Goal: Find specific page/section: Find specific page/section

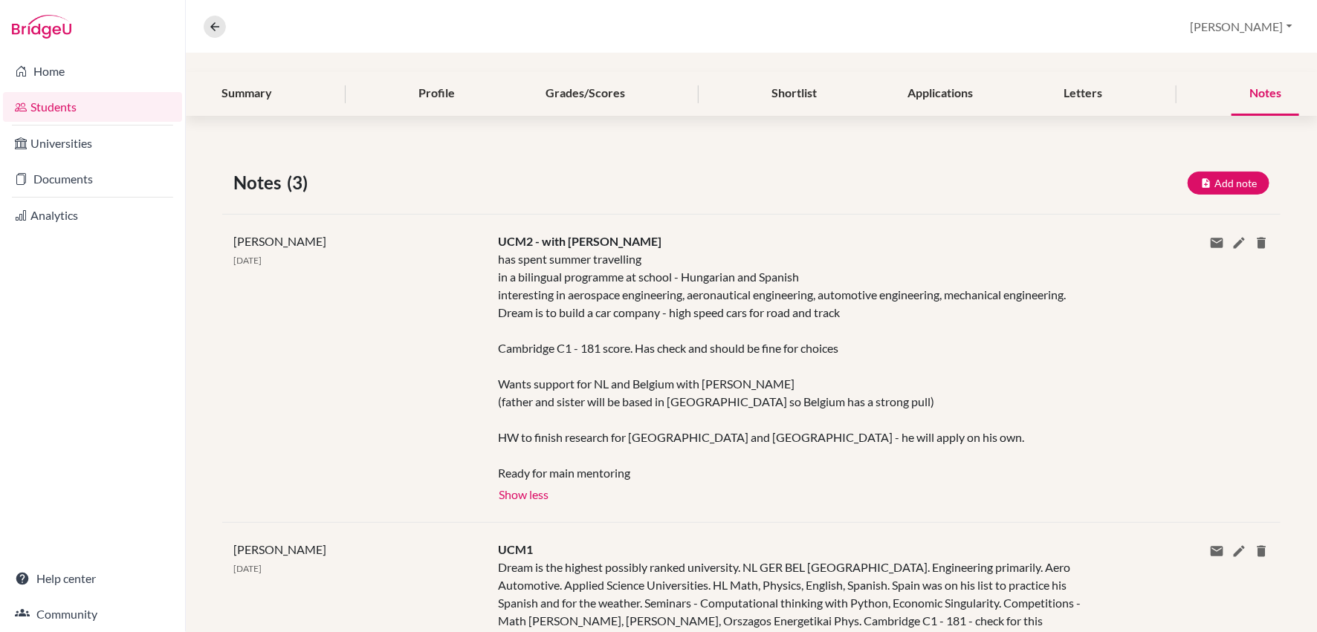
scroll to position [169, 0]
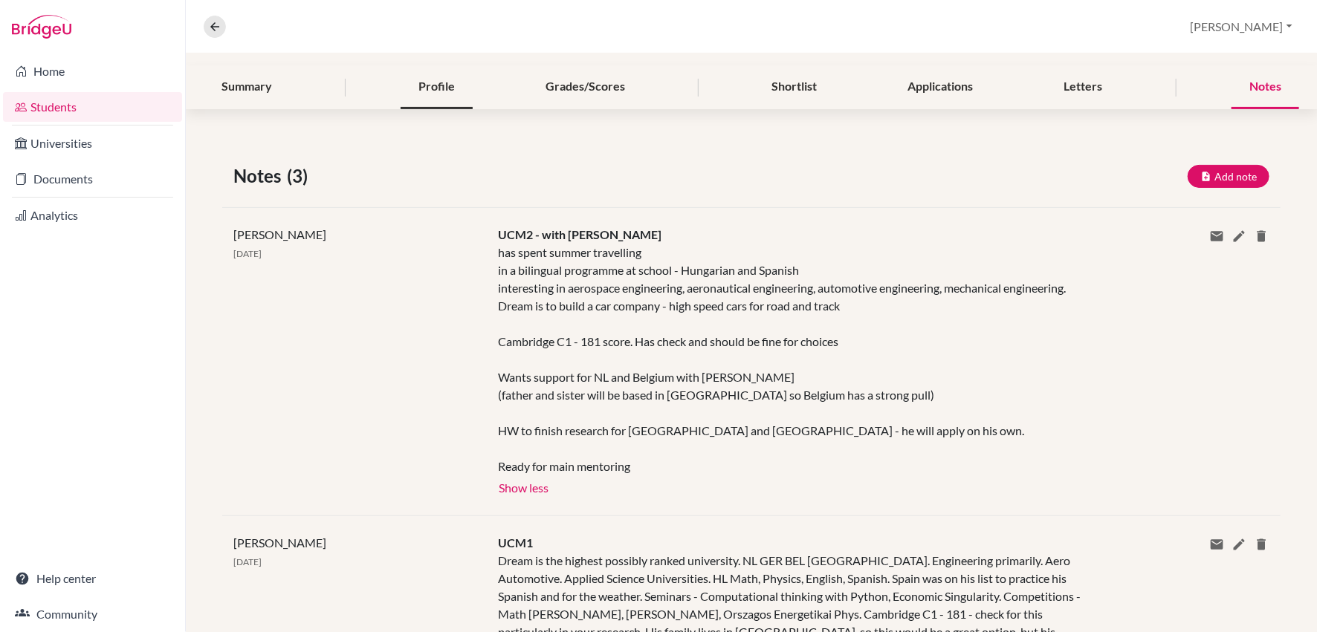
click at [445, 80] on div "Profile" at bounding box center [437, 87] width 72 height 44
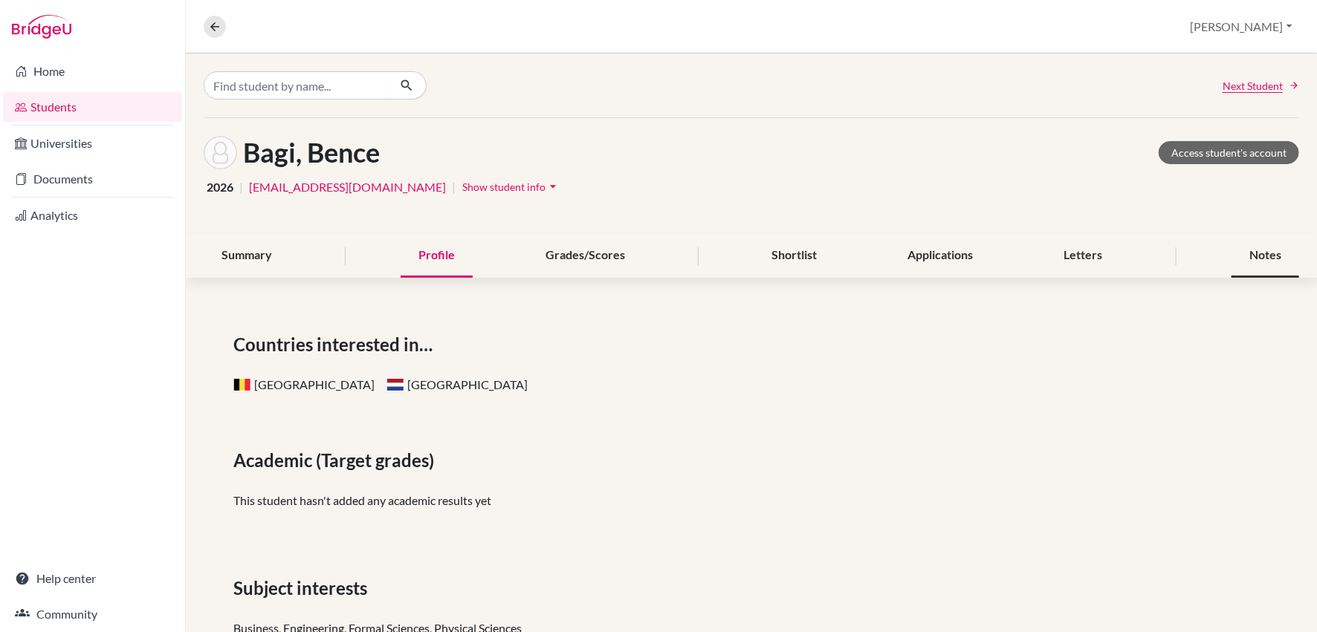
click at [1265, 255] on div "Notes" at bounding box center [1265, 256] width 68 height 44
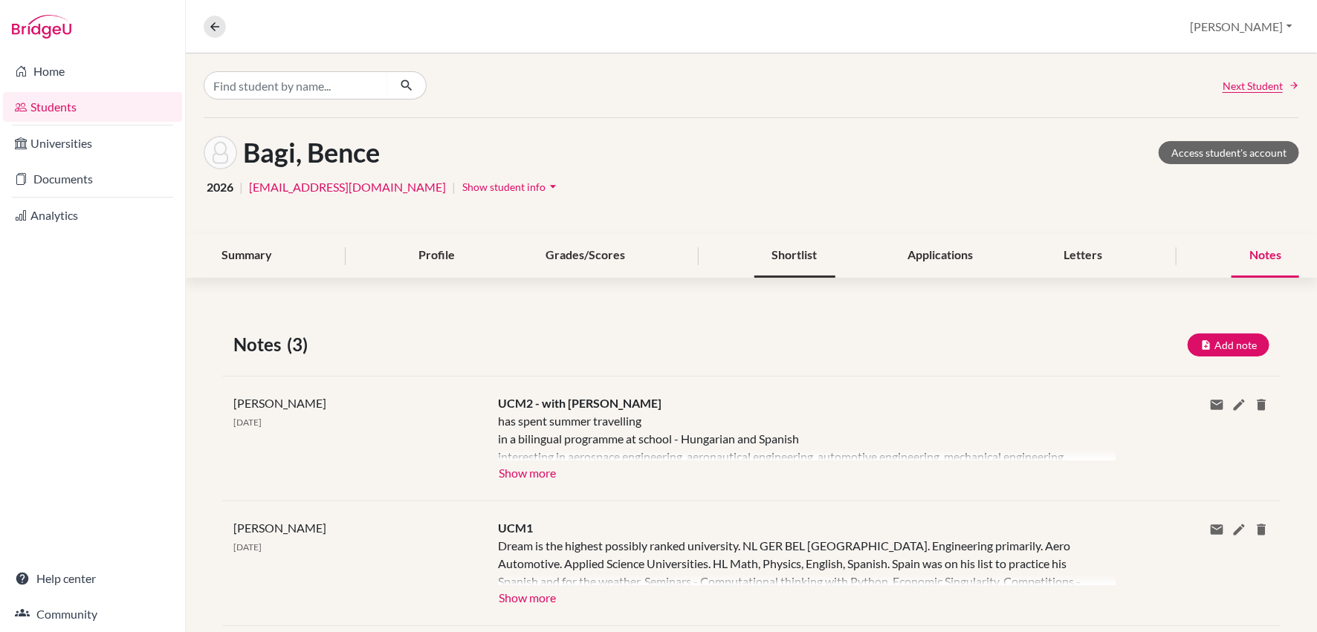
click at [799, 267] on div "Shortlist" at bounding box center [794, 256] width 81 height 44
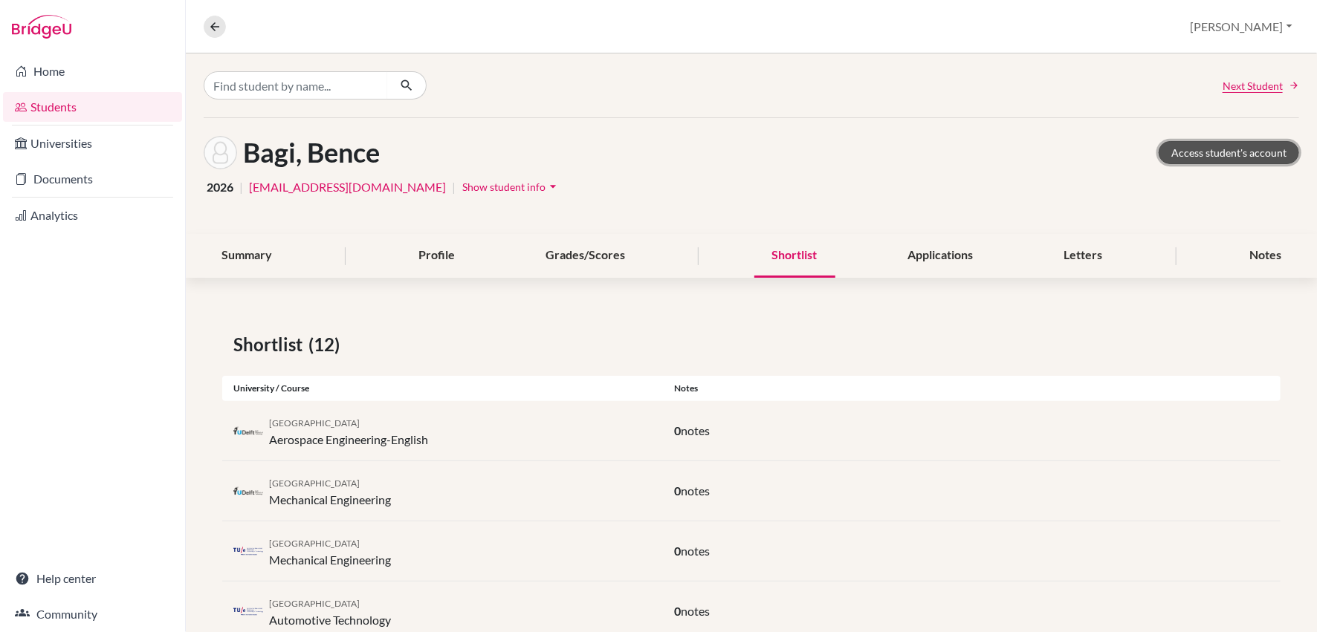
click at [1217, 144] on link "Access student's account" at bounding box center [1229, 152] width 140 height 23
click at [1217, 146] on link "Access student's account" at bounding box center [1229, 152] width 140 height 23
